Goal: Communication & Community: Answer question/provide support

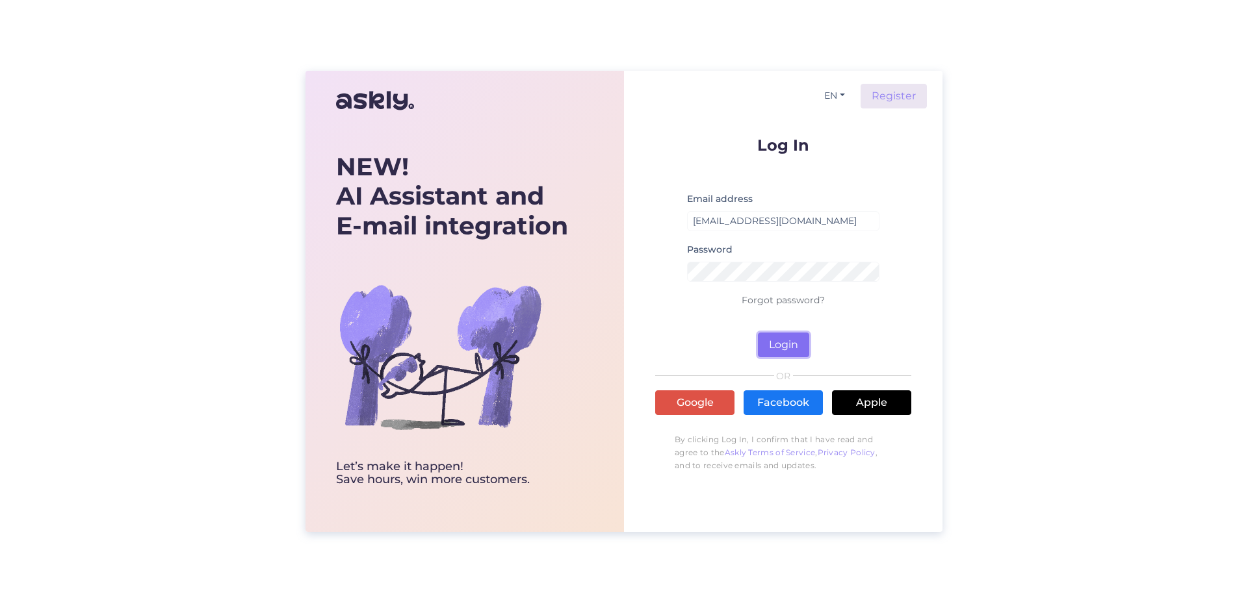
click at [799, 340] on button "Login" at bounding box center [783, 345] width 51 height 25
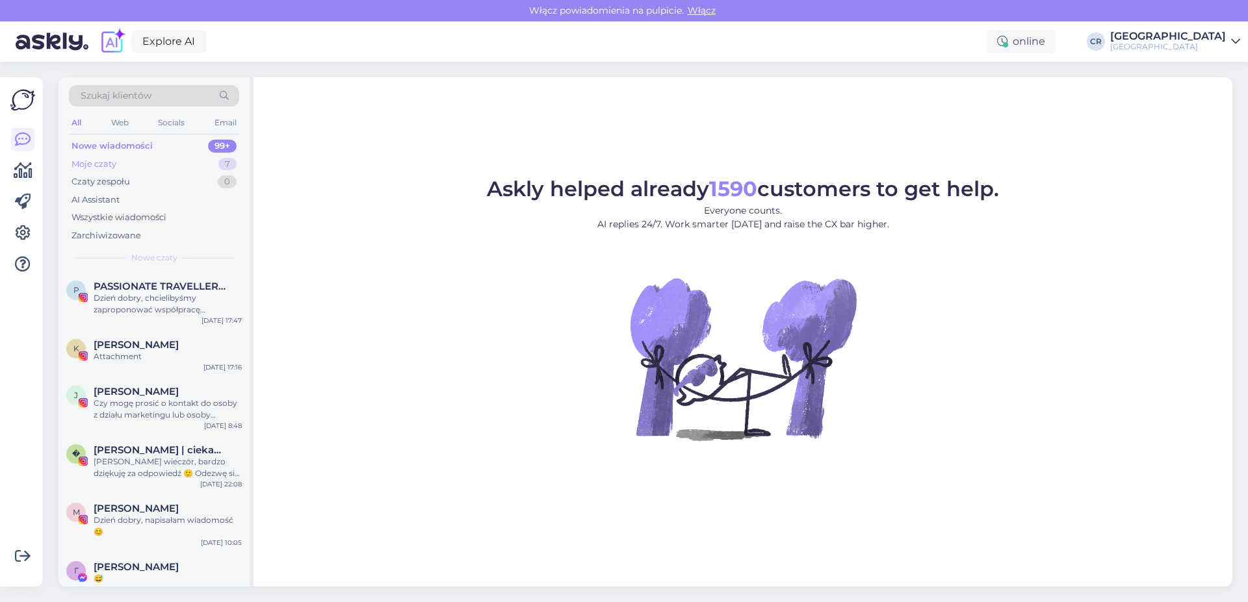
click at [102, 159] on div "Moje czaty" at bounding box center [93, 164] width 45 height 13
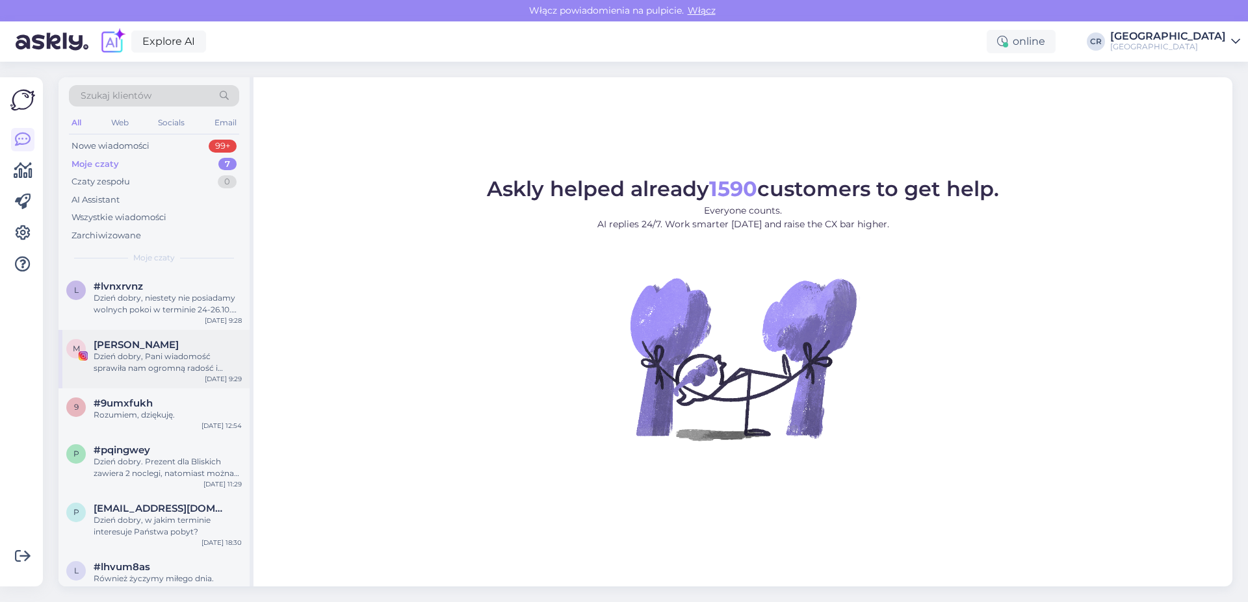
click at [232, 357] on div "Dzień dobry, Pani wiadomość sprawiła nam ogromną radość i wzruszenie. Bardzo dz…" at bounding box center [168, 362] width 148 height 23
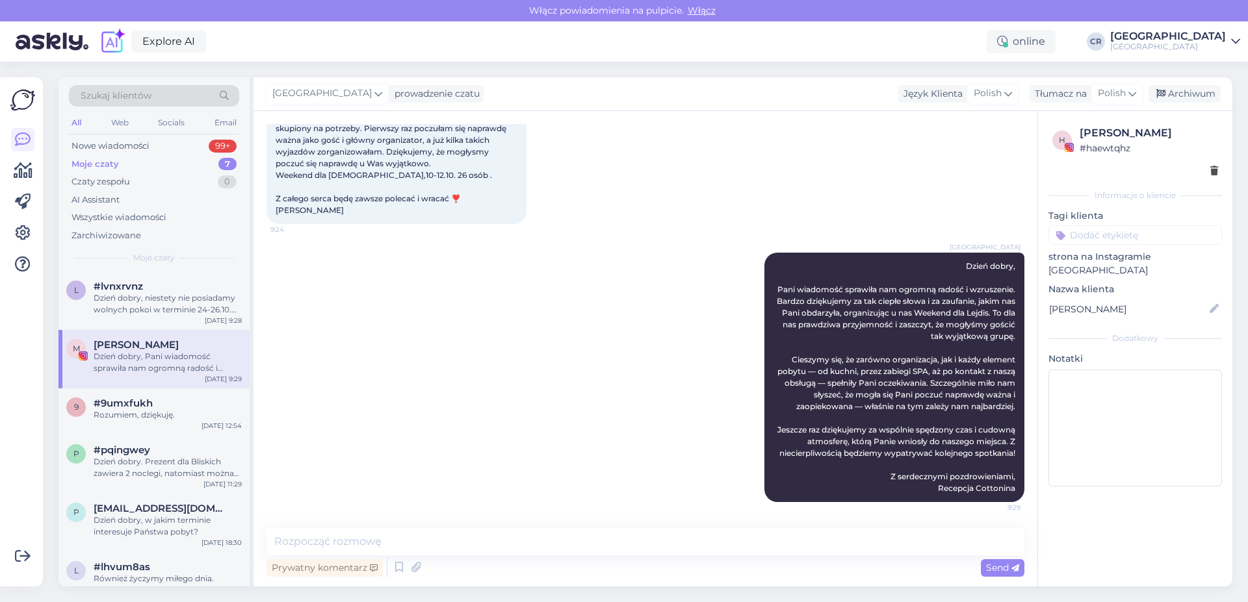
scroll to position [166, 0]
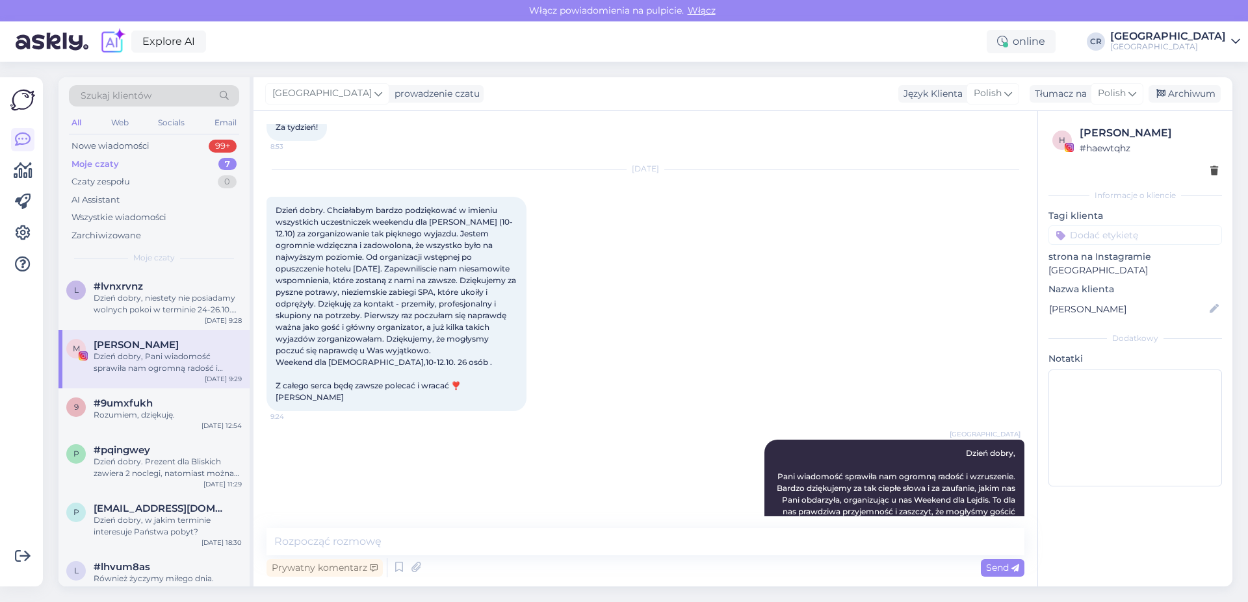
click at [697, 340] on div "[DATE] Dzień dobry. Chciałabym bardzo podziękować w imieniu wszystkich uczestni…" at bounding box center [645, 290] width 758 height 270
click at [396, 402] on span "Dzień dobry. Chciałabym bardzo podziękować w imieniu wszystkich uczestniczek we…" at bounding box center [397, 303] width 242 height 197
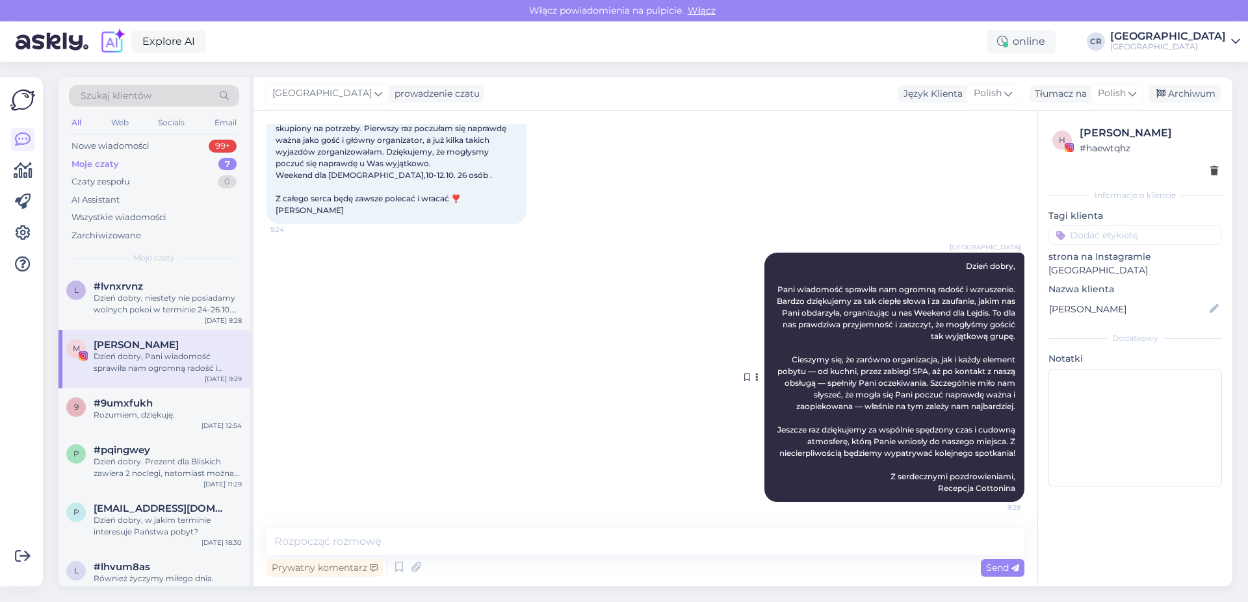
click at [884, 325] on div "[GEOGRAPHIC_DATA] Dzień dobry, Pani wiadomość sprawiła nam ogromną radość i wzr…" at bounding box center [894, 378] width 260 height 250
click at [920, 179] on div "[DATE] Dzień dobry. Chciałabym bardzo podziękować w imieniu wszystkich uczestni…" at bounding box center [645, 103] width 758 height 270
click at [897, 368] on span "Dzień dobry, Pani wiadomość sprawiła nam ogromną radość i wzruszenie. Bardzo dz…" at bounding box center [897, 377] width 240 height 232
click at [862, 181] on div "[DATE] Dzień dobry. Chciałabym bardzo podziękować w imieniu wszystkich uczestni…" at bounding box center [645, 103] width 758 height 270
click at [625, 162] on div "[DATE] Dzień dobry. Chciałabym bardzo podziękować w imieniu wszystkich uczestni…" at bounding box center [645, 103] width 758 height 270
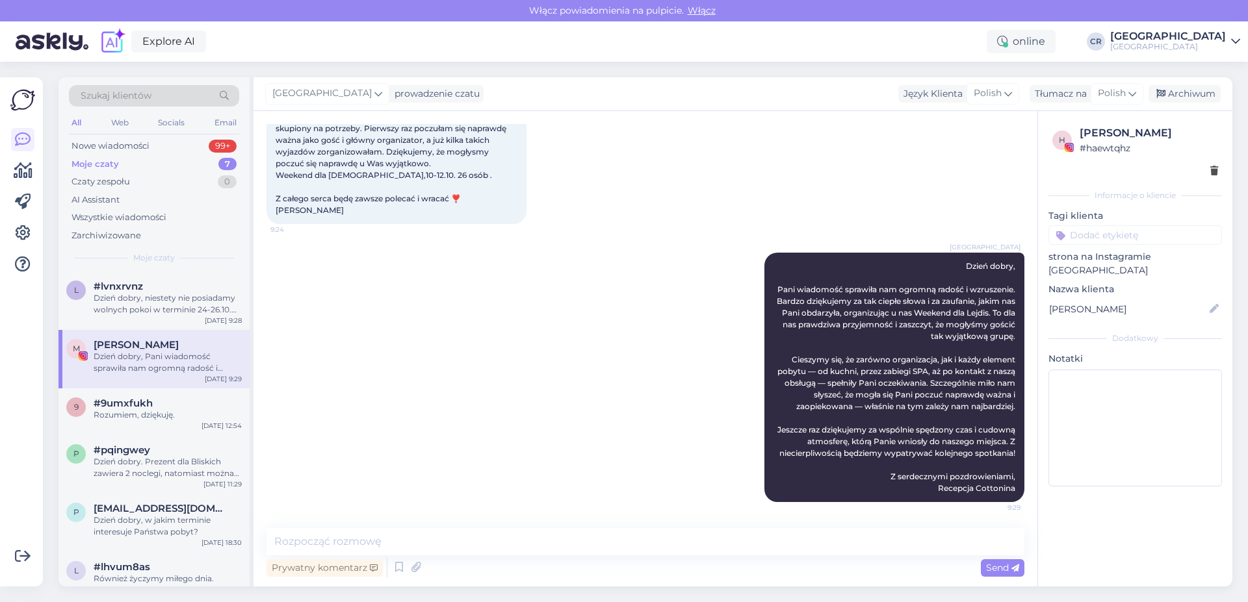
click at [498, 368] on div "[GEOGRAPHIC_DATA] Dzień dobry, Pani wiadomość sprawiła nam ogromną radość i wzr…" at bounding box center [645, 377] width 758 height 278
click at [168, 410] on div "Rozumiem, dziękuję." at bounding box center [168, 415] width 148 height 12
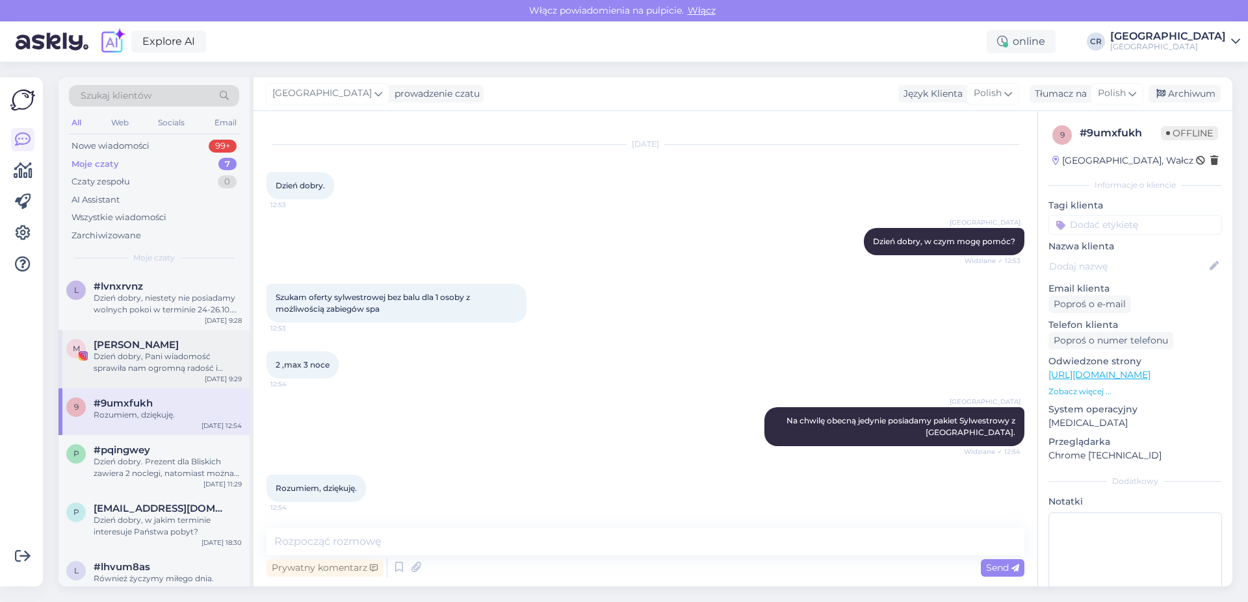
click at [135, 342] on span "[PERSON_NAME]" at bounding box center [136, 345] width 85 height 12
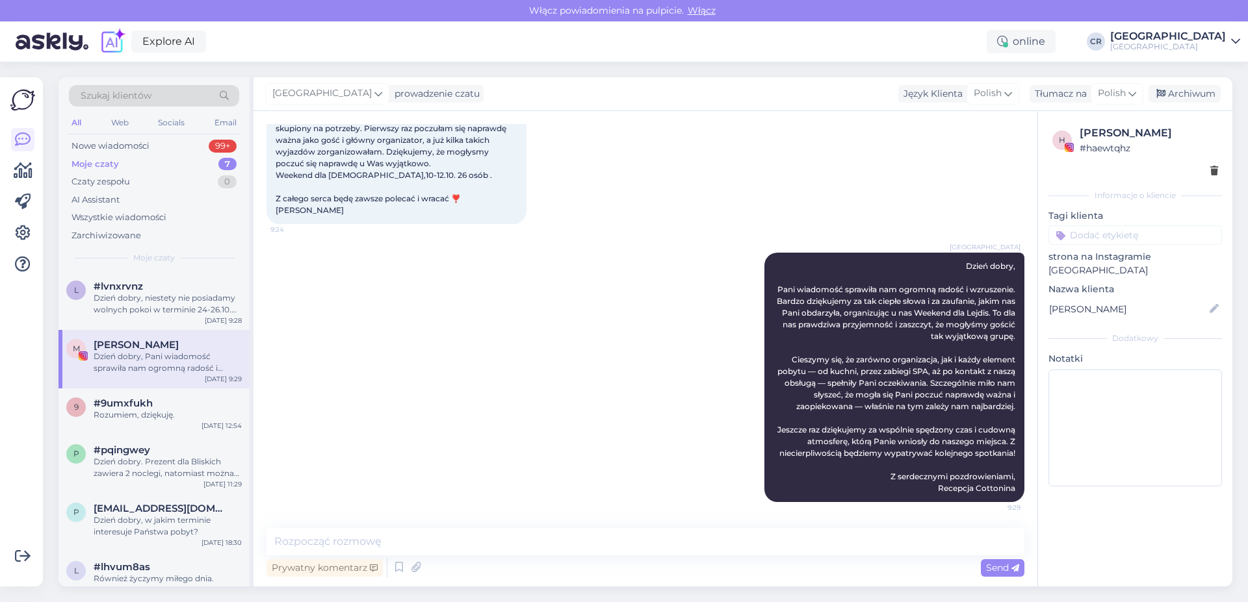
scroll to position [0, 0]
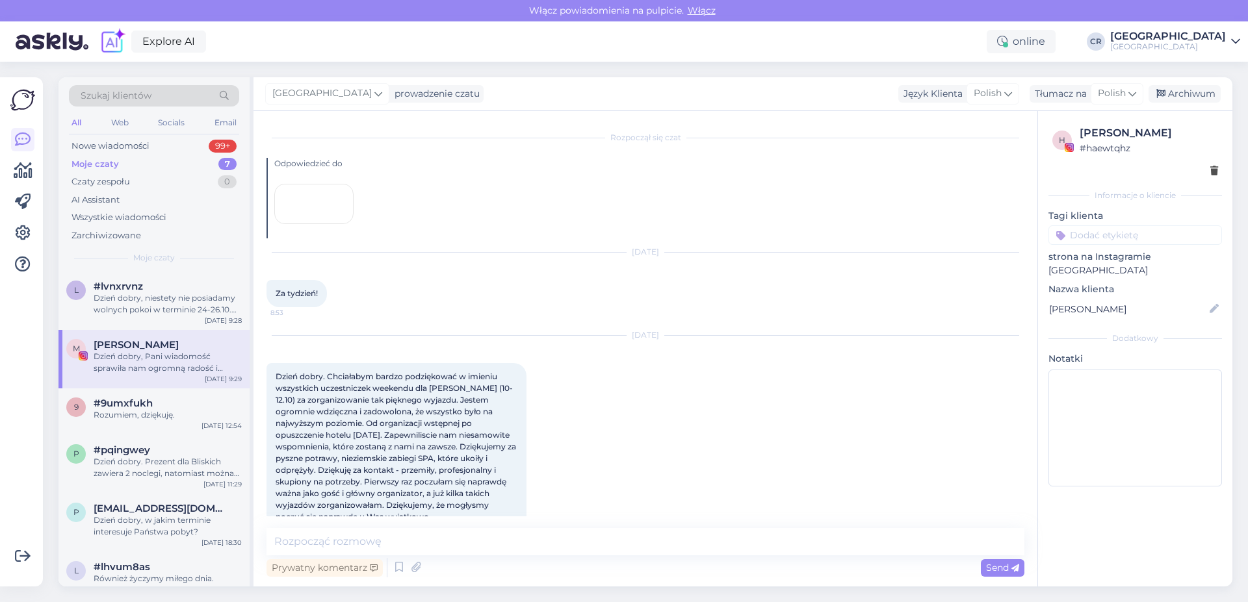
click at [315, 224] on div at bounding box center [313, 204] width 79 height 40
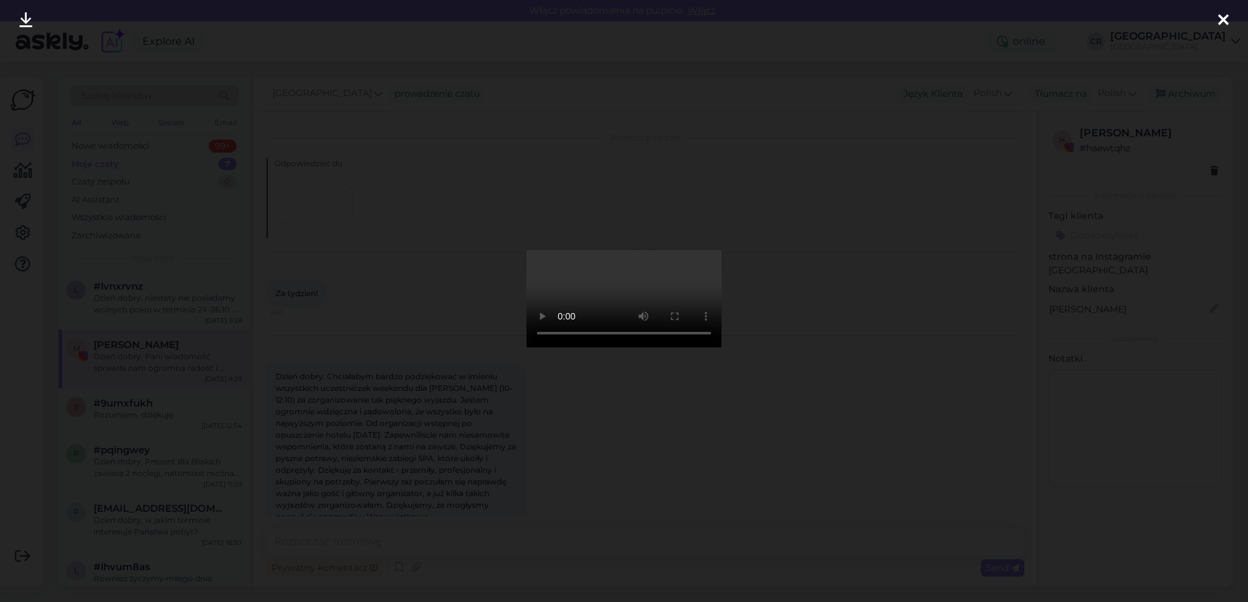
click at [1225, 23] on icon at bounding box center [1223, 20] width 10 height 17
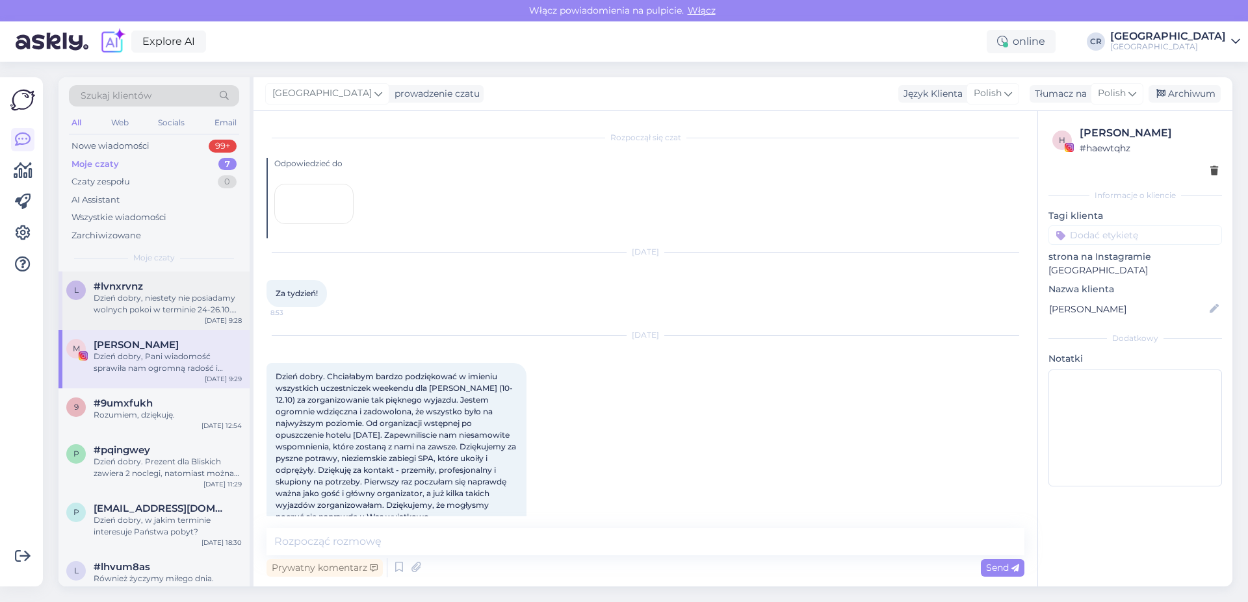
click at [188, 320] on div "l #lvnxrvnz Dzień dobry, niestety nie posiadamy wolnych pokoi w terminie 24-26.…" at bounding box center [153, 301] width 191 height 58
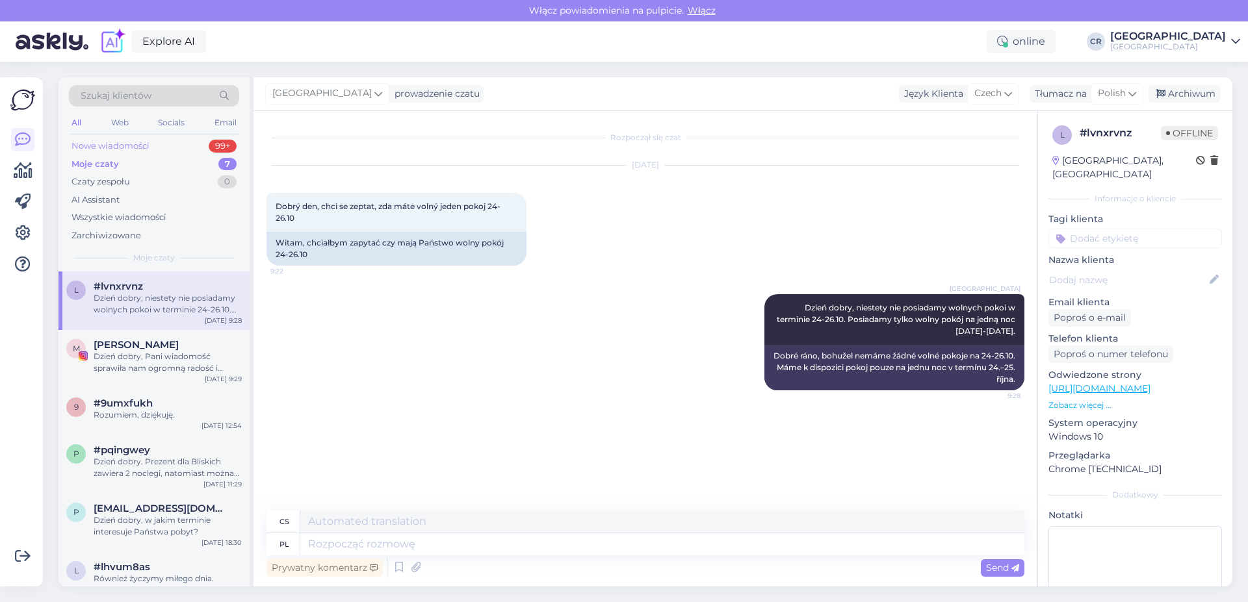
click at [111, 146] on div "Nowe wiadomości" at bounding box center [110, 146] width 78 height 13
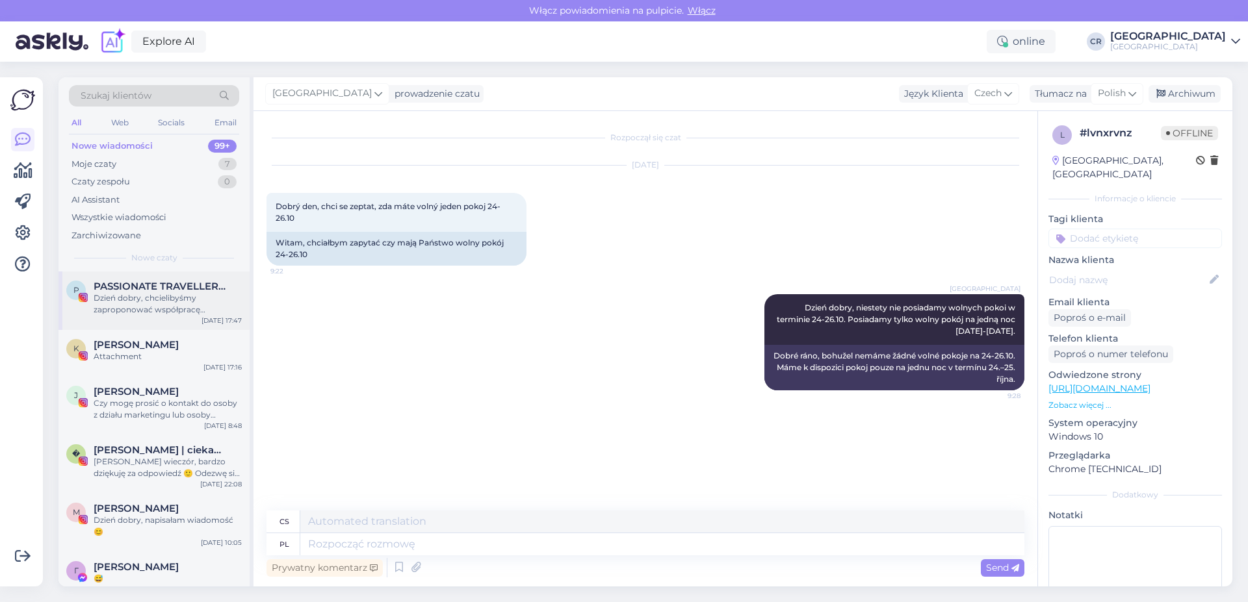
click at [202, 328] on div "P PASSIONATE TRAVELLERS ⭐️🌏 Dzień dobry, chcielibyśmy zaproponować współpracę b…" at bounding box center [153, 301] width 191 height 58
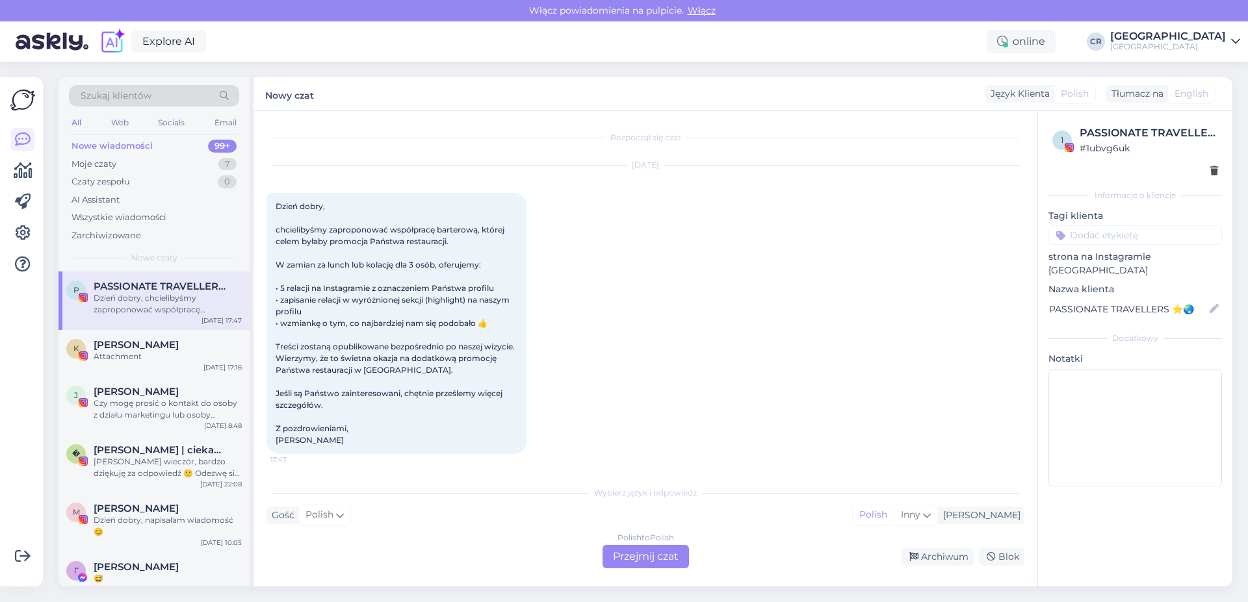
scroll to position [1, 0]
click at [170, 356] on div "Attachment" at bounding box center [168, 357] width 148 height 12
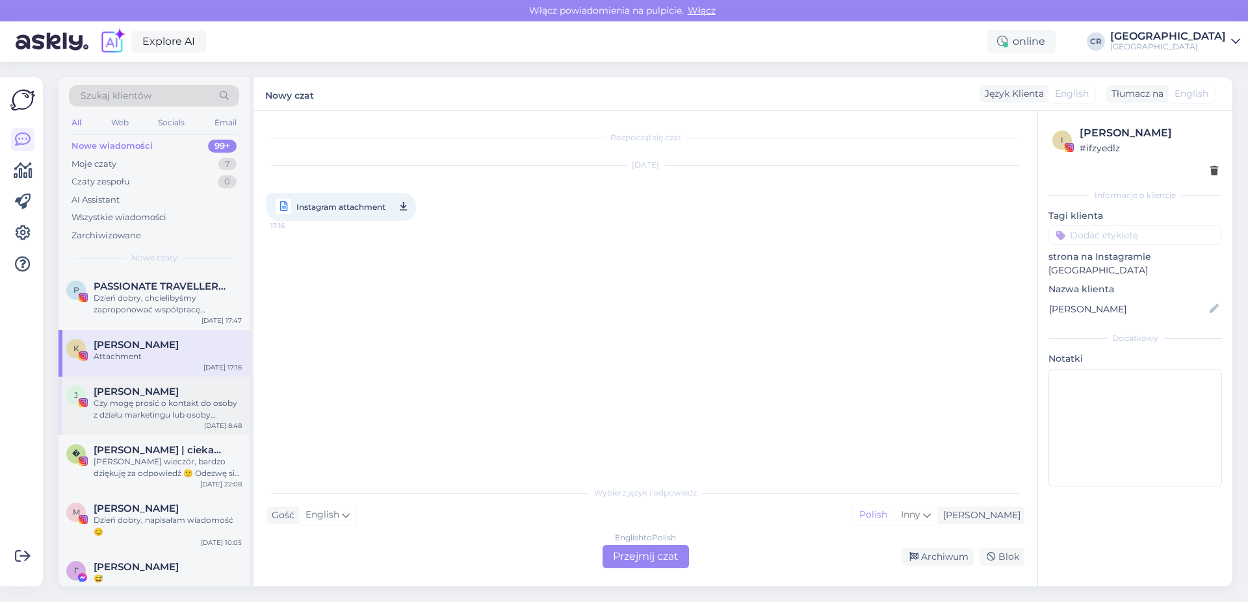
click at [182, 396] on div "[PERSON_NAME]" at bounding box center [168, 392] width 148 height 12
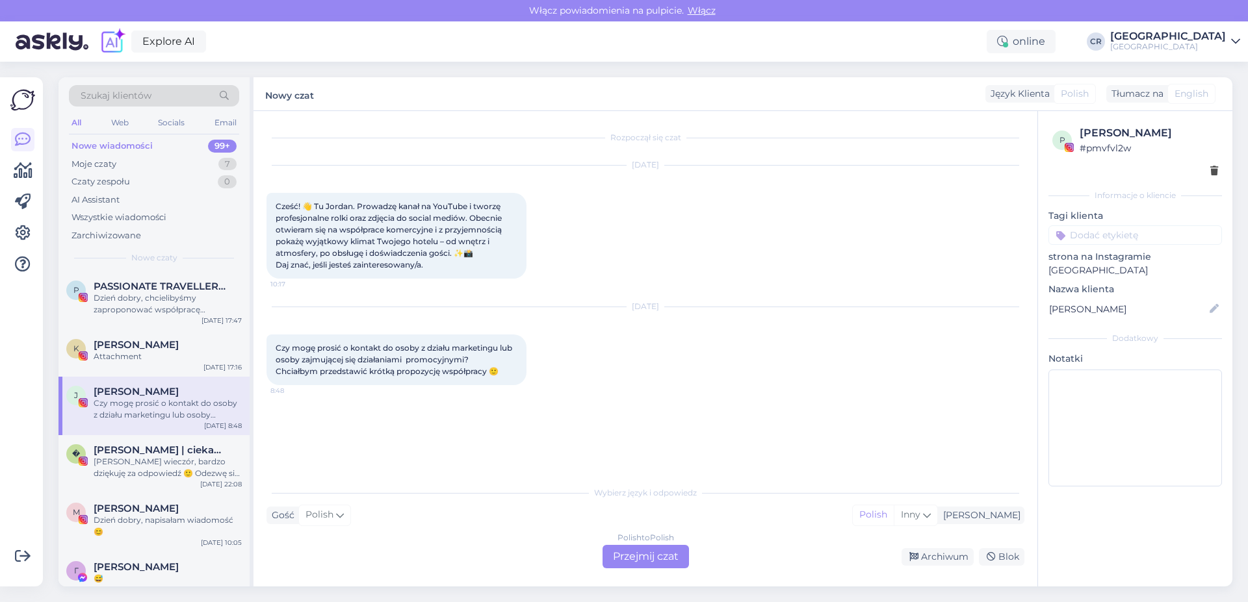
click at [1210, 361] on p "Notatki" at bounding box center [1134, 359] width 173 height 14
click at [189, 145] on div "Nowe wiadomości 99+" at bounding box center [154, 146] width 170 height 18
click at [158, 163] on div "Moje czaty 7" at bounding box center [154, 164] width 170 height 18
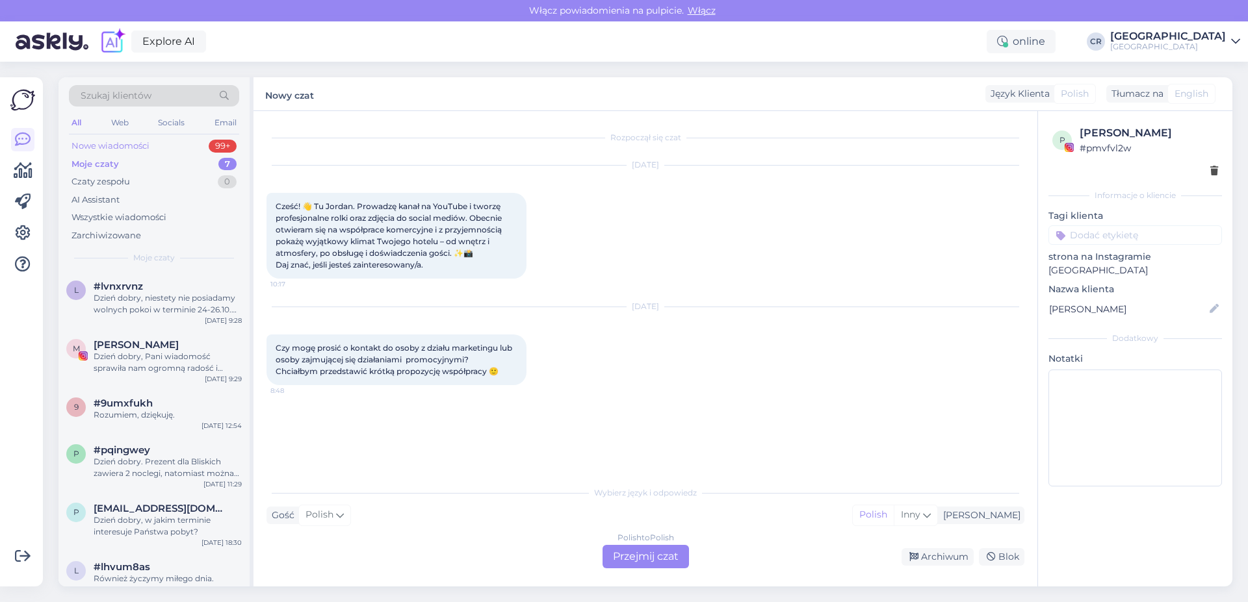
click at [123, 145] on div "Nowe wiadomości" at bounding box center [110, 146] width 78 height 13
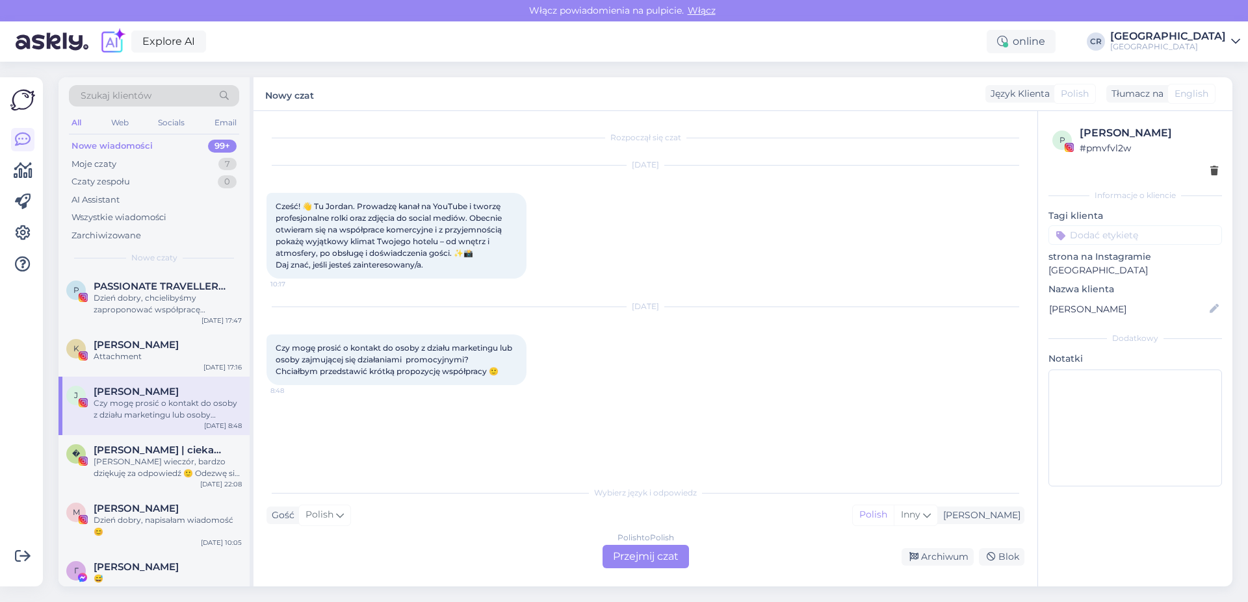
click at [883, 88] on div "Nowy czat Język Klienta Polish Tłumacz na English" at bounding box center [742, 94] width 979 height 34
